Goal: Navigation & Orientation: Find specific page/section

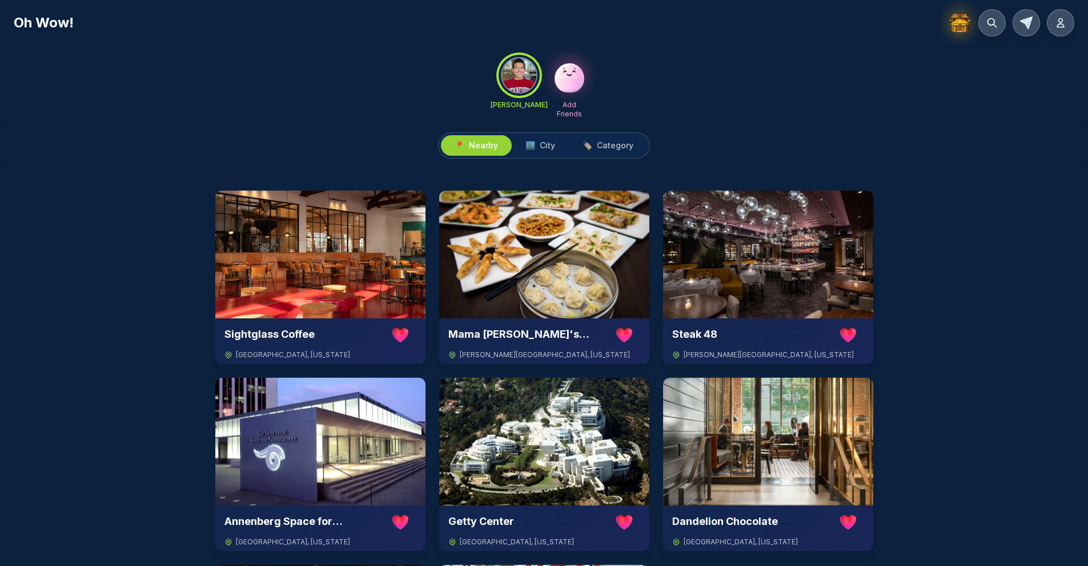
click at [45, 27] on h1 "Oh Wow!" at bounding box center [44, 23] width 60 height 18
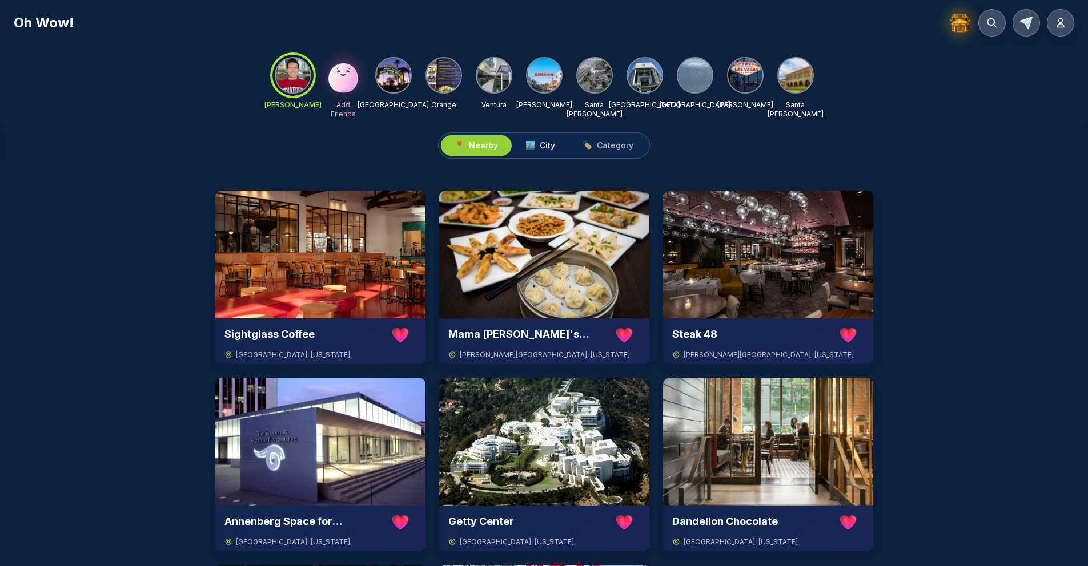
click at [553, 140] on span "City" at bounding box center [547, 145] width 15 height 11
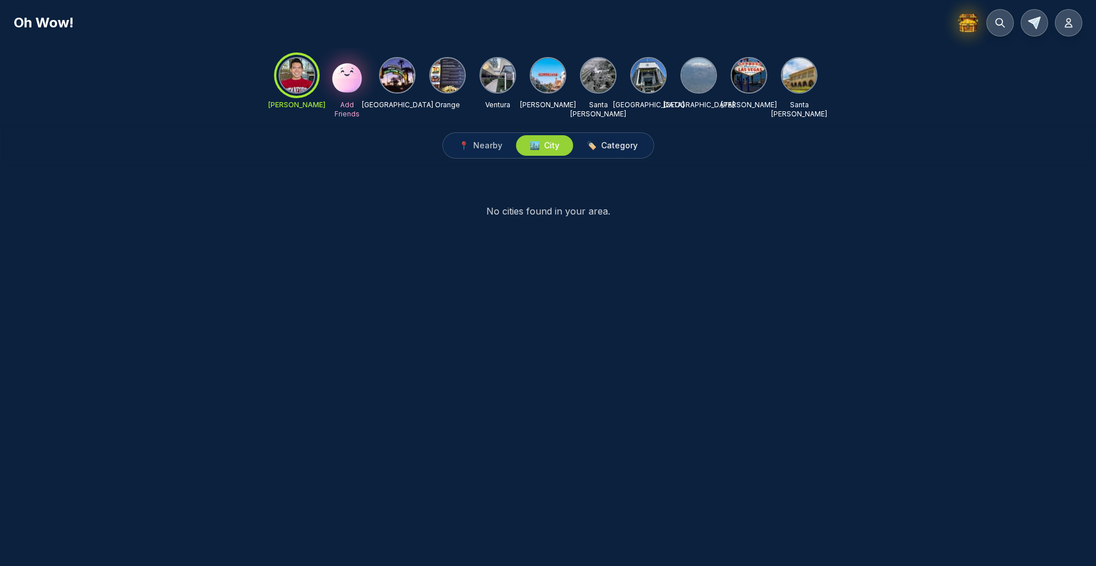
click at [597, 144] on span "🏷️ Category" at bounding box center [612, 145] width 51 height 11
click at [469, 143] on span "📍 Nearby" at bounding box center [480, 145] width 43 height 11
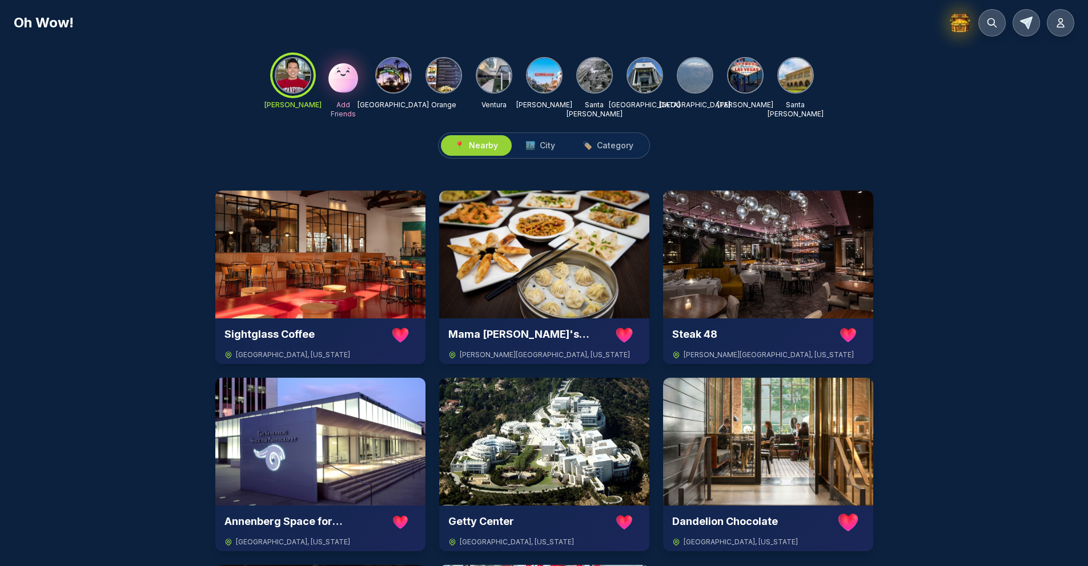
click at [397, 71] on img at bounding box center [393, 75] width 34 height 34
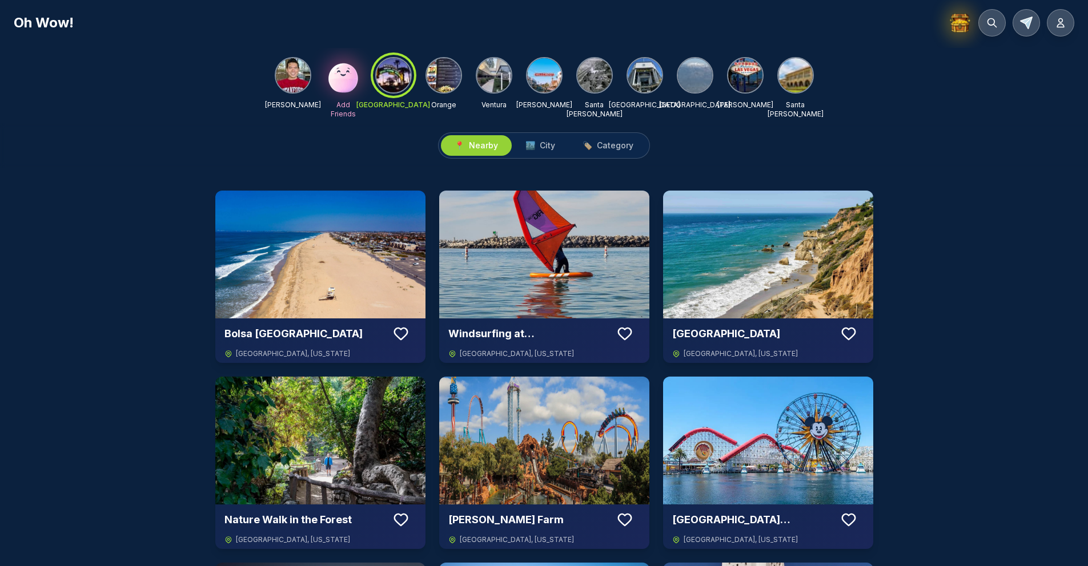
click at [551, 131] on div "📍 Nearby 🏙️ City 🏷️ Category" at bounding box center [544, 145] width 1088 height 45
click at [548, 147] on span "City" at bounding box center [547, 145] width 15 height 11
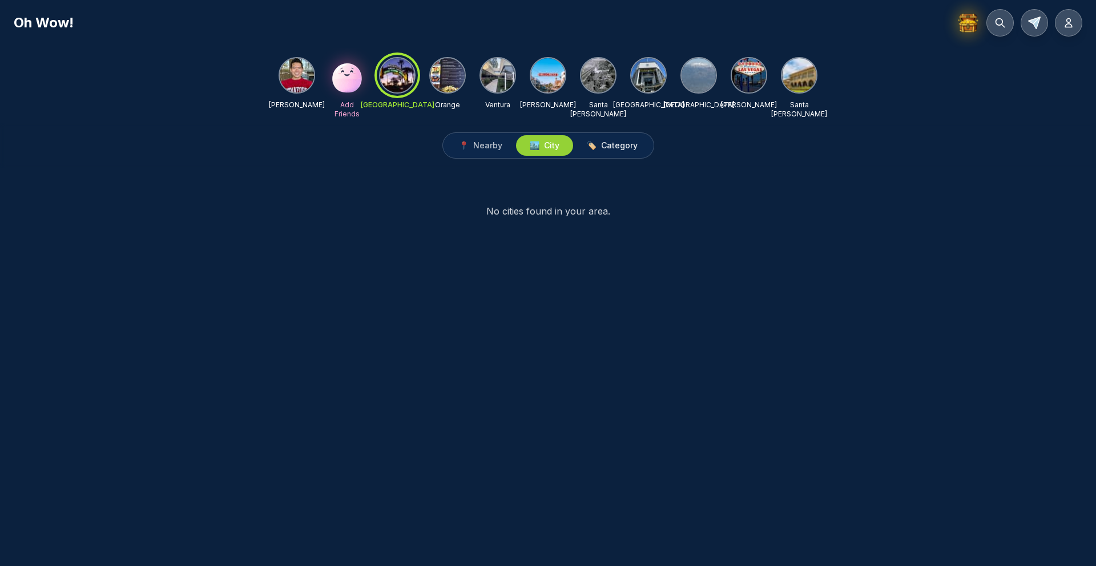
click at [587, 147] on span "🏷️" at bounding box center [592, 145] width 10 height 11
click at [595, 82] on img at bounding box center [598, 75] width 34 height 34
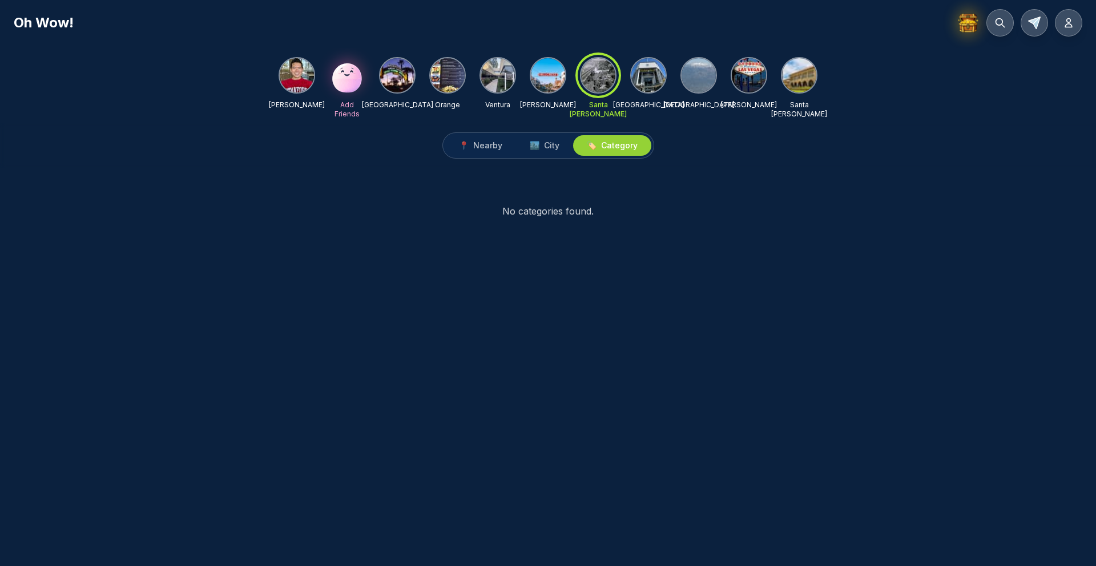
click at [653, 82] on img at bounding box center [649, 75] width 34 height 34
click at [487, 144] on span "Nearby" at bounding box center [487, 145] width 29 height 11
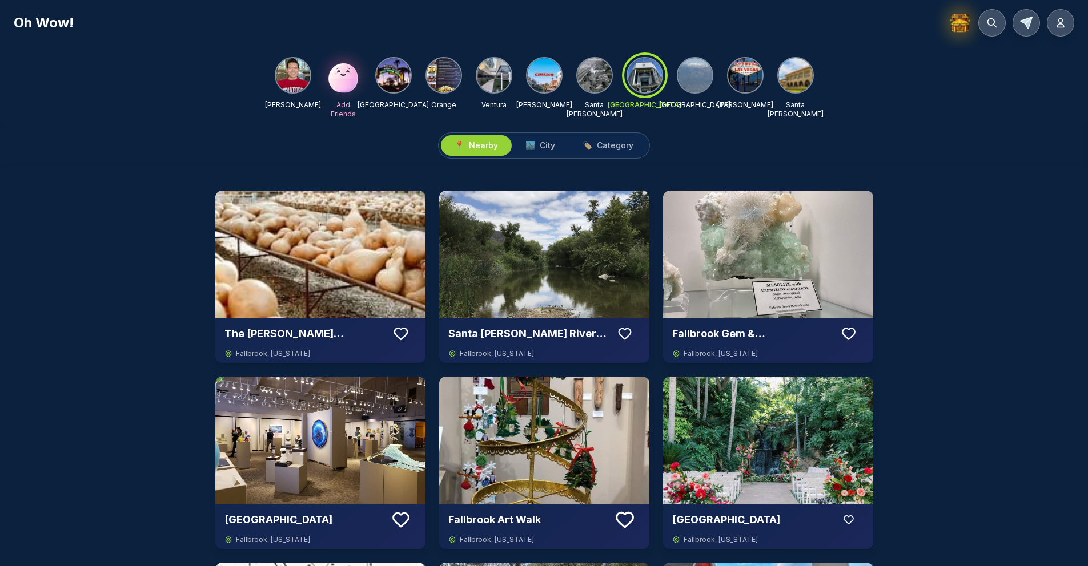
click at [642, 77] on div at bounding box center [644, 75] width 41 height 41
click at [553, 152] on button "🏙️ City" at bounding box center [540, 145] width 57 height 21
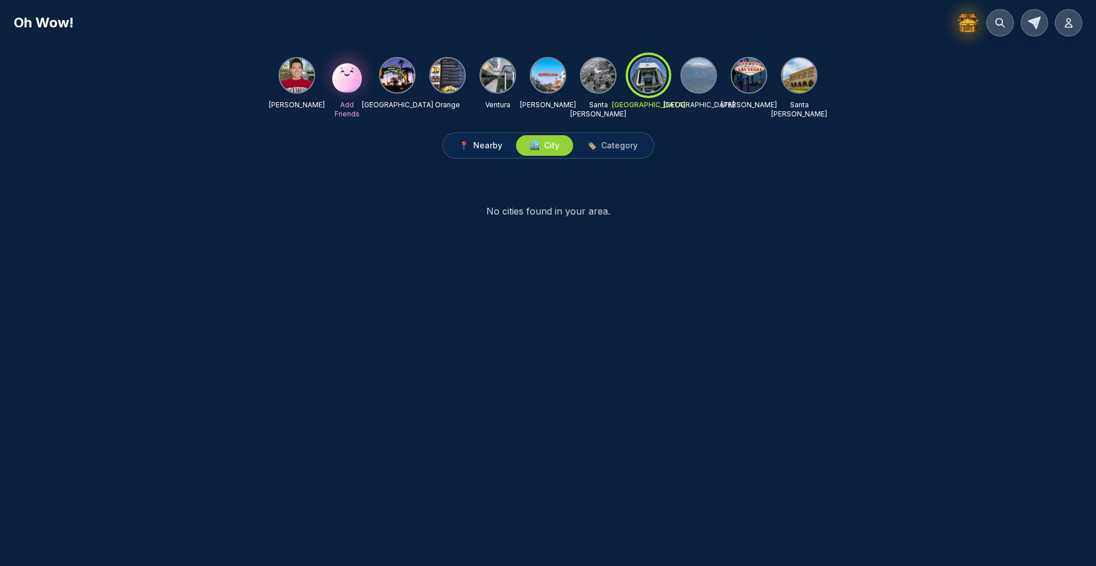
click at [485, 143] on span "Nearby" at bounding box center [487, 145] width 29 height 11
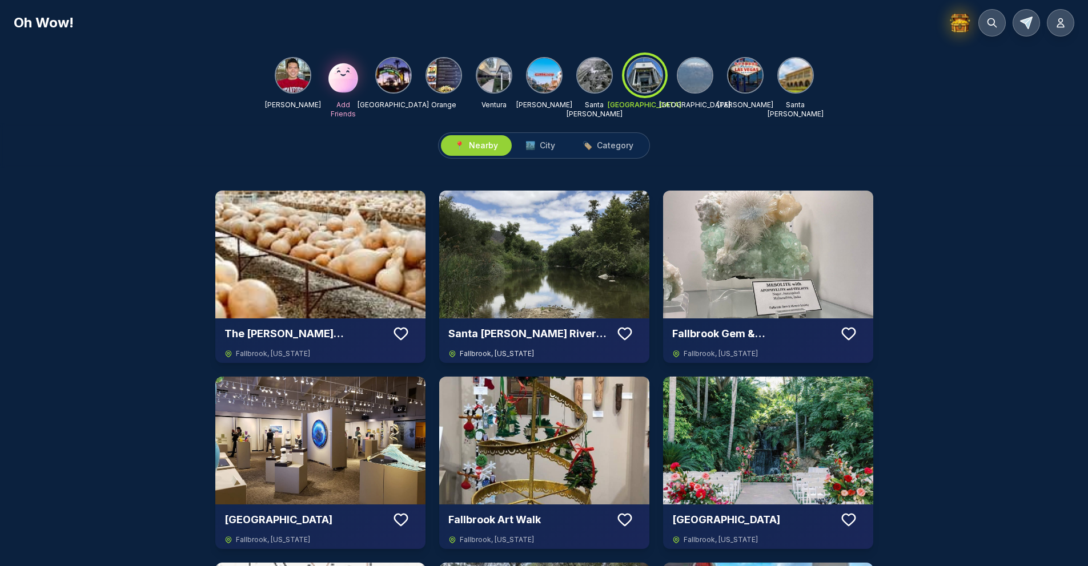
click at [633, 244] on img at bounding box center [544, 255] width 210 height 128
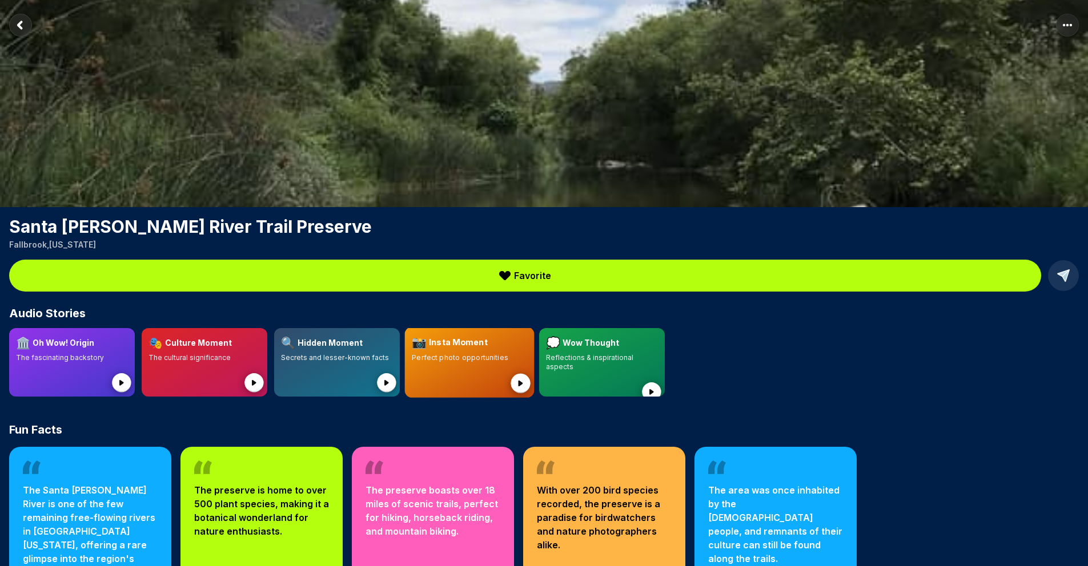
click at [478, 368] on div at bounding box center [469, 377] width 115 height 28
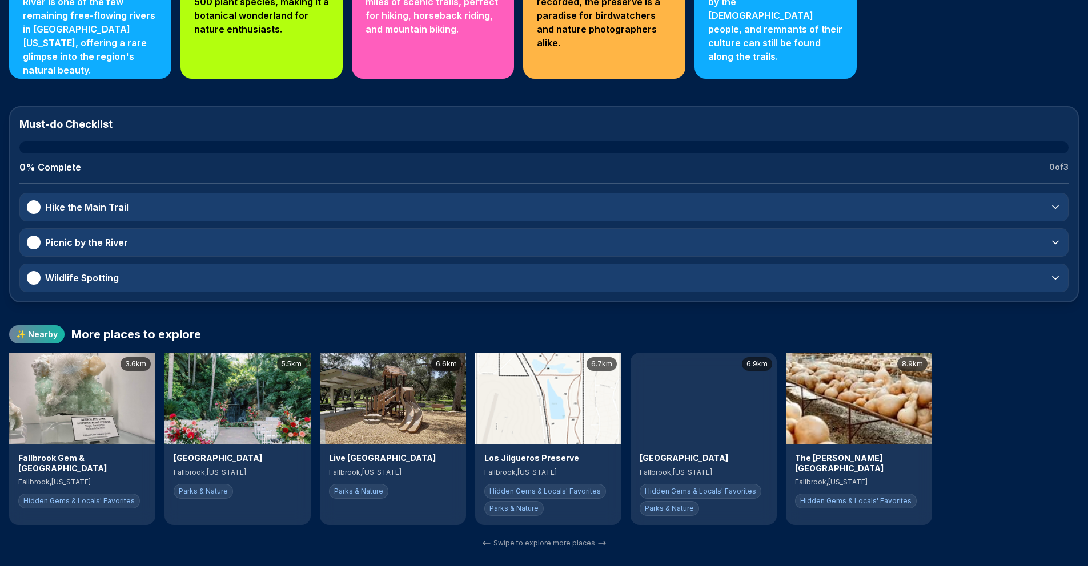
scroll to position [512, 0]
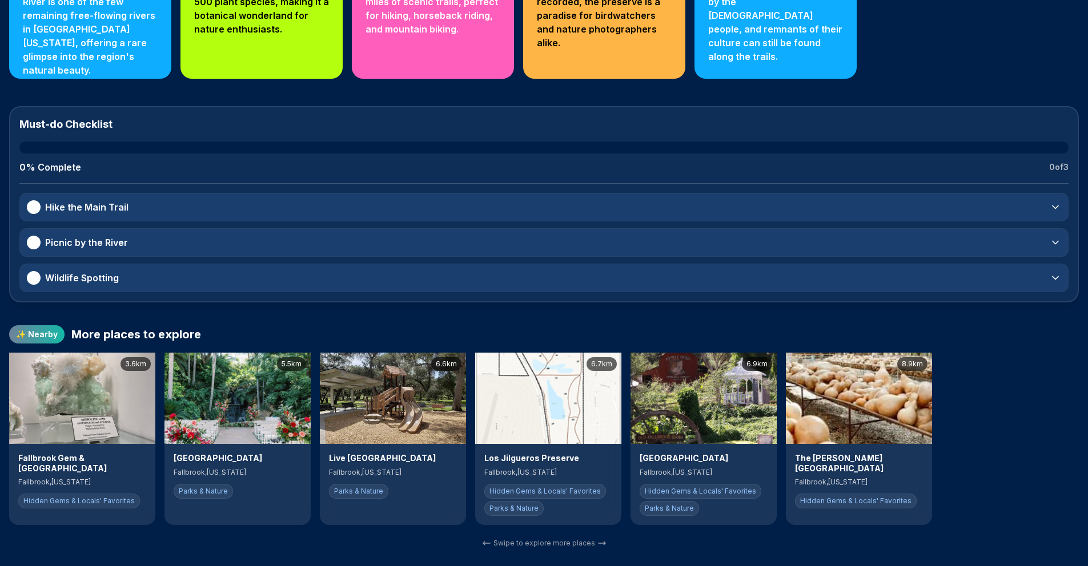
click at [218, 400] on img at bounding box center [237, 398] width 146 height 91
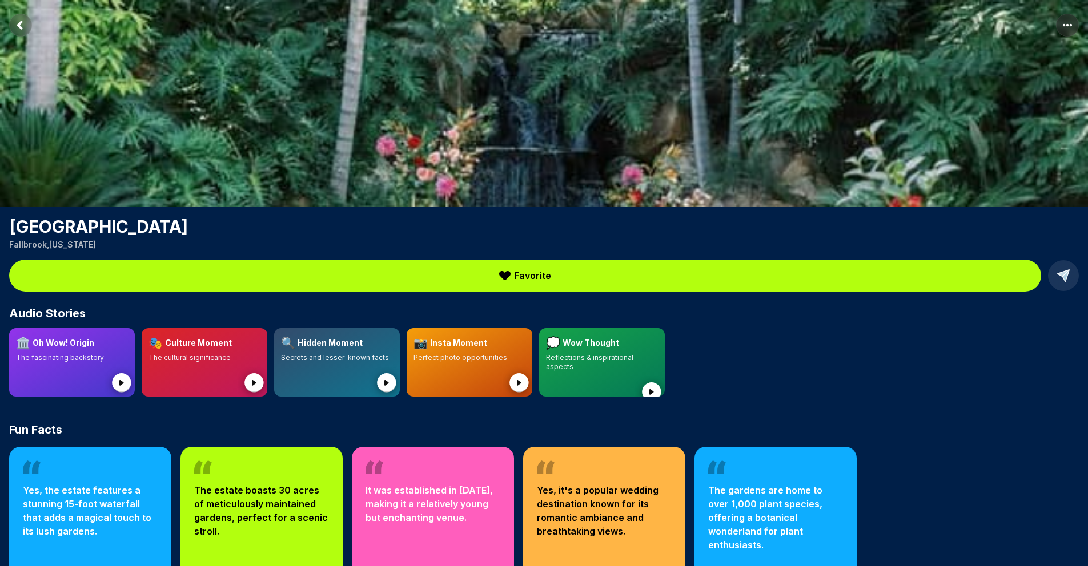
click at [10, 23] on rect "Return to previous page" at bounding box center [21, 25] width 22 height 22
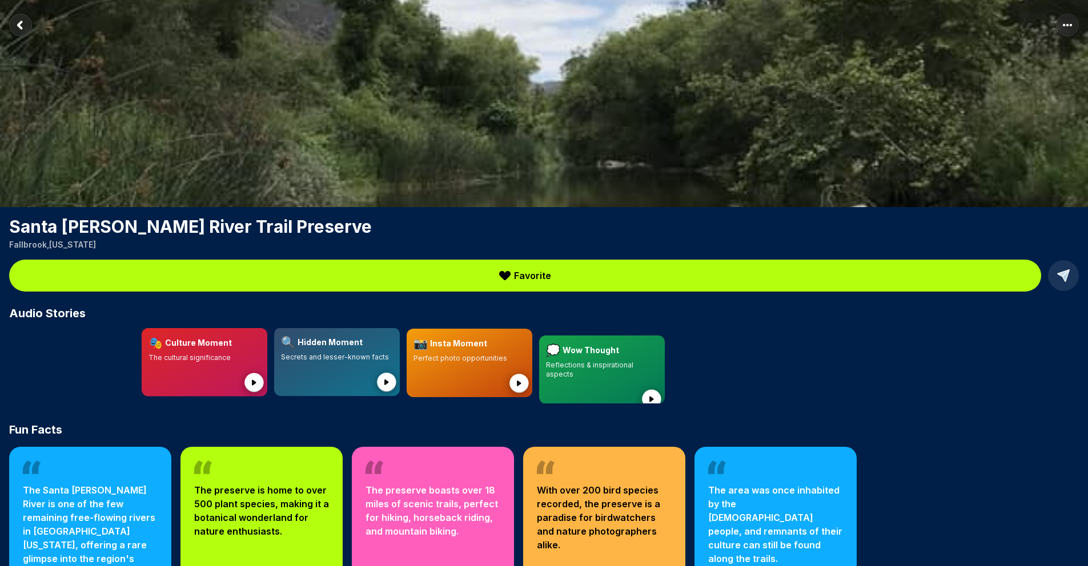
click at [10, 23] on rect "Return to previous page" at bounding box center [21, 25] width 22 height 22
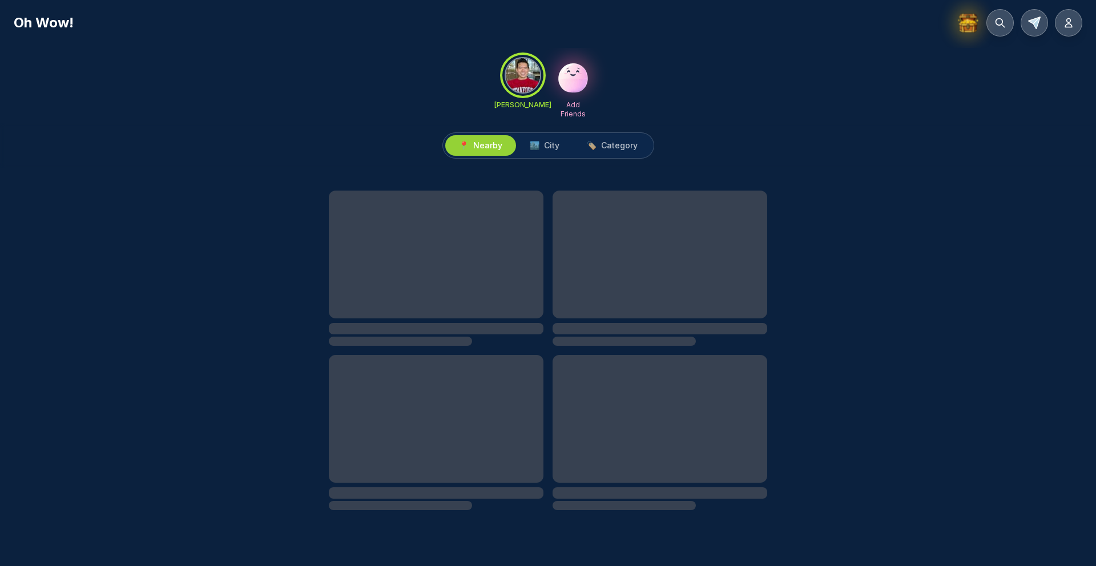
click at [971, 23] on img at bounding box center [968, 22] width 23 height 23
